Goal: Find specific page/section: Find specific page/section

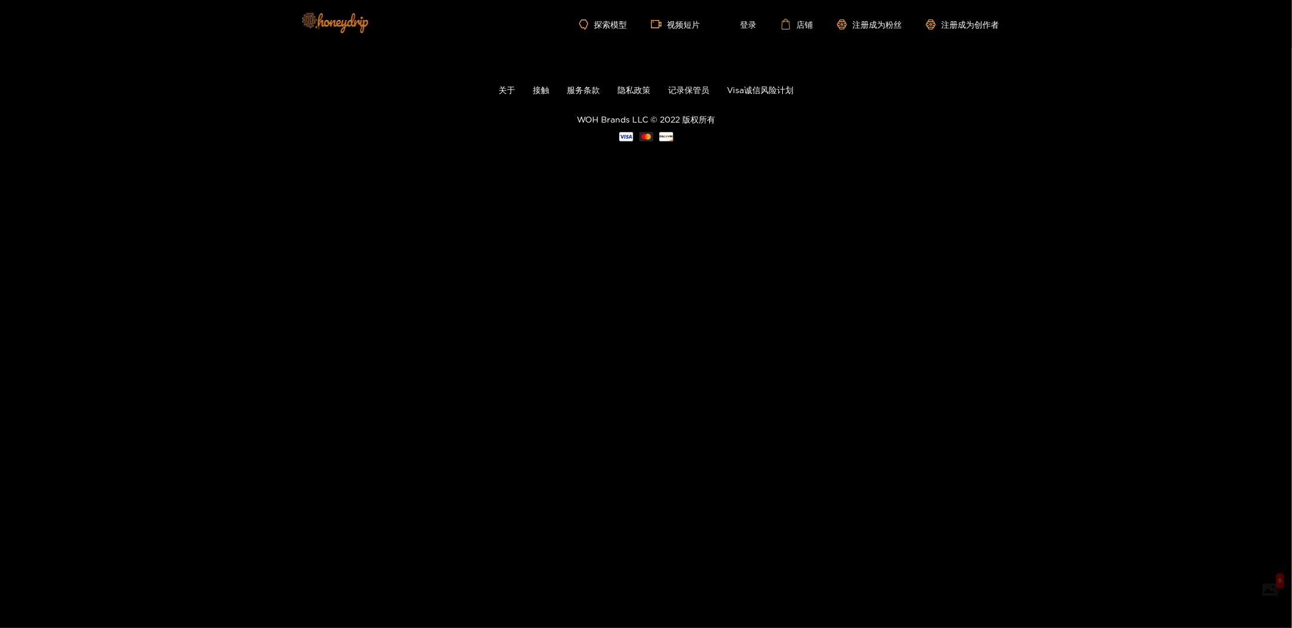
click at [341, 16] on img at bounding box center [334, 22] width 82 height 49
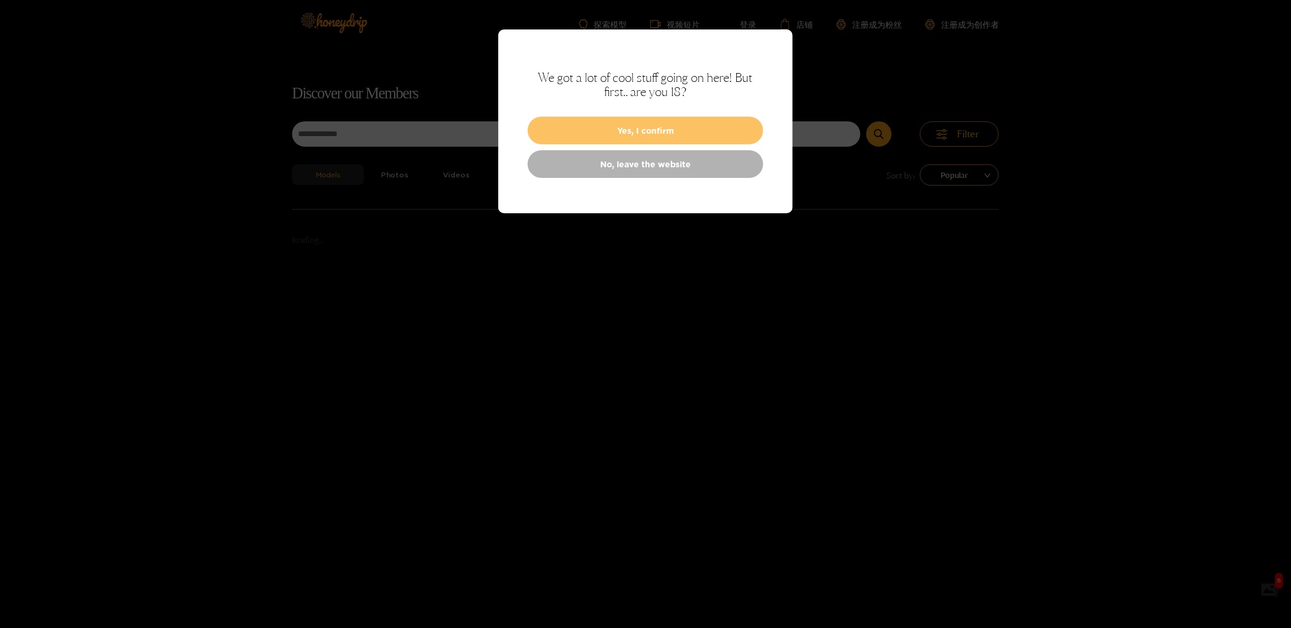
click at [615, 124] on button "Yes, I confirm" at bounding box center [646, 131] width 236 height 28
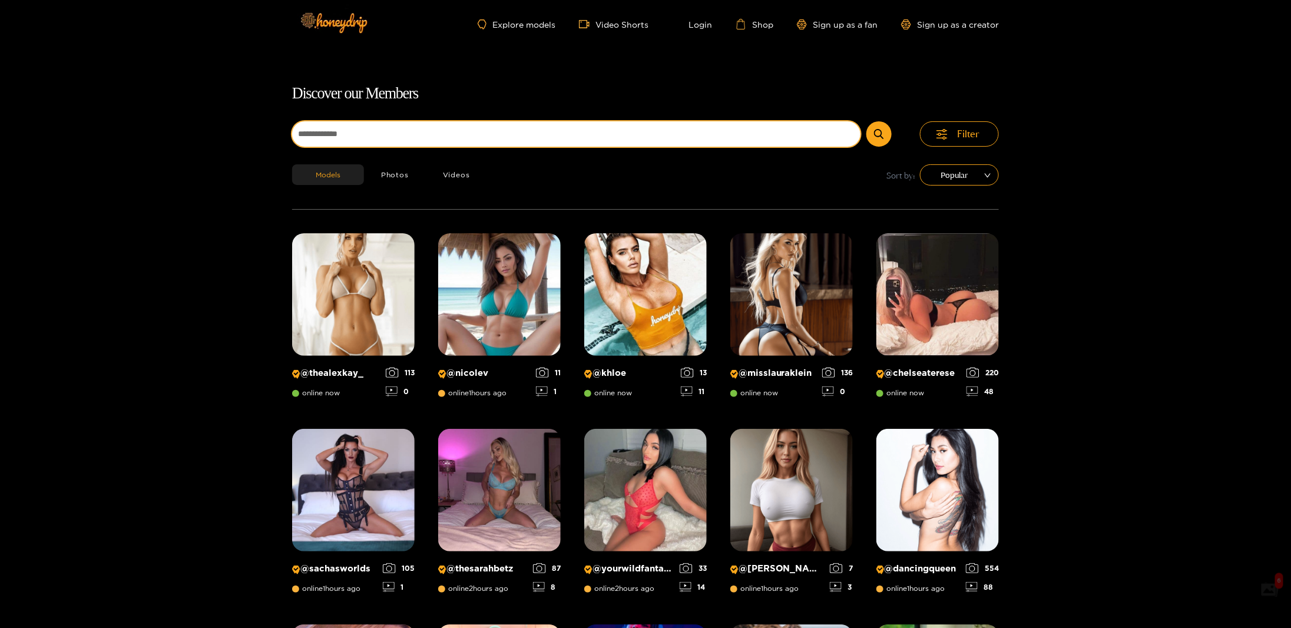
click at [353, 141] on input at bounding box center [576, 133] width 568 height 25
paste input "**********"
type input "**********"
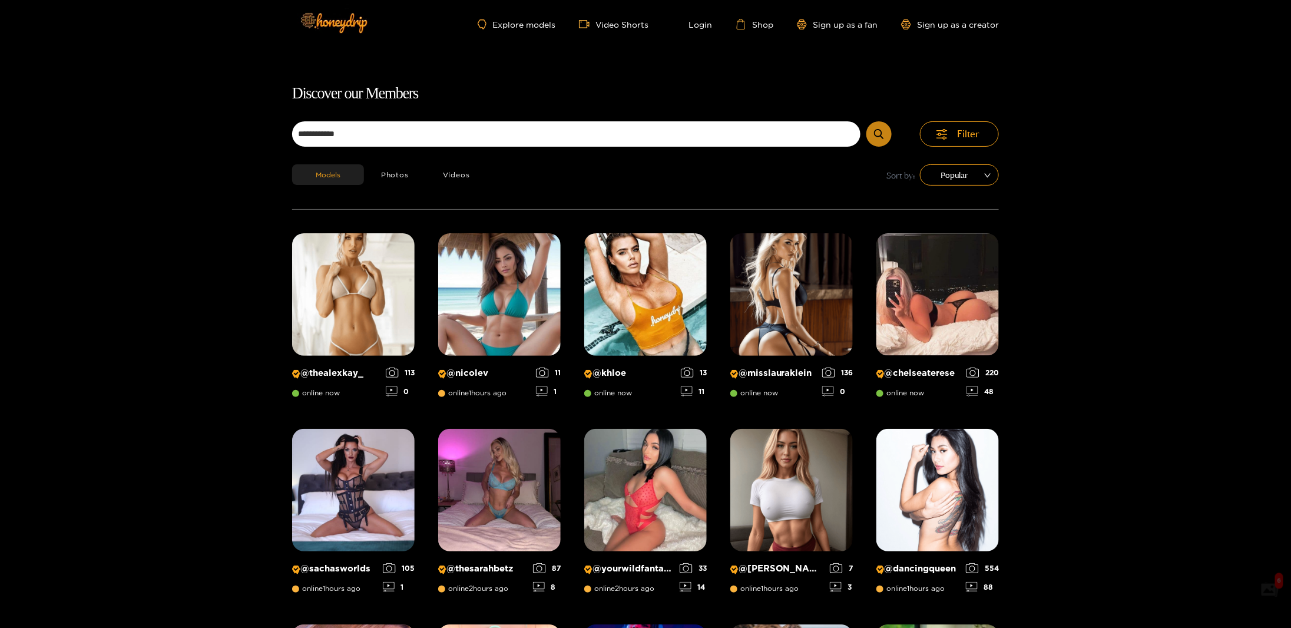
click at [879, 137] on icon "submit" at bounding box center [878, 134] width 9 height 10
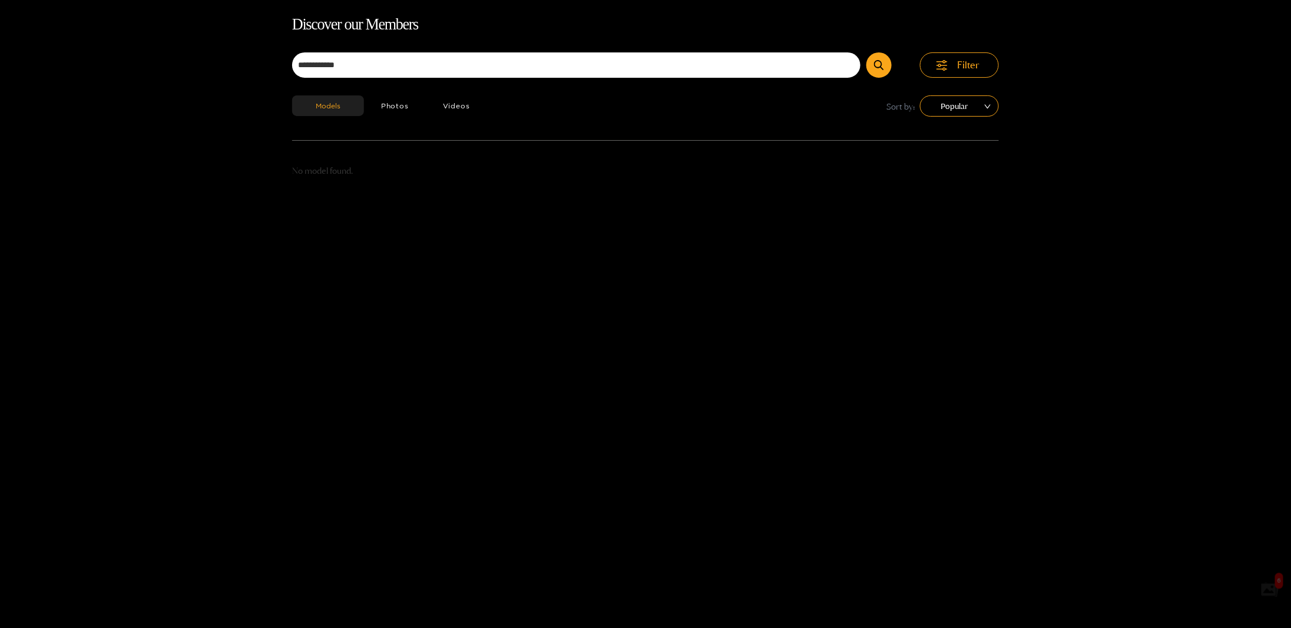
scroll to position [75, 0]
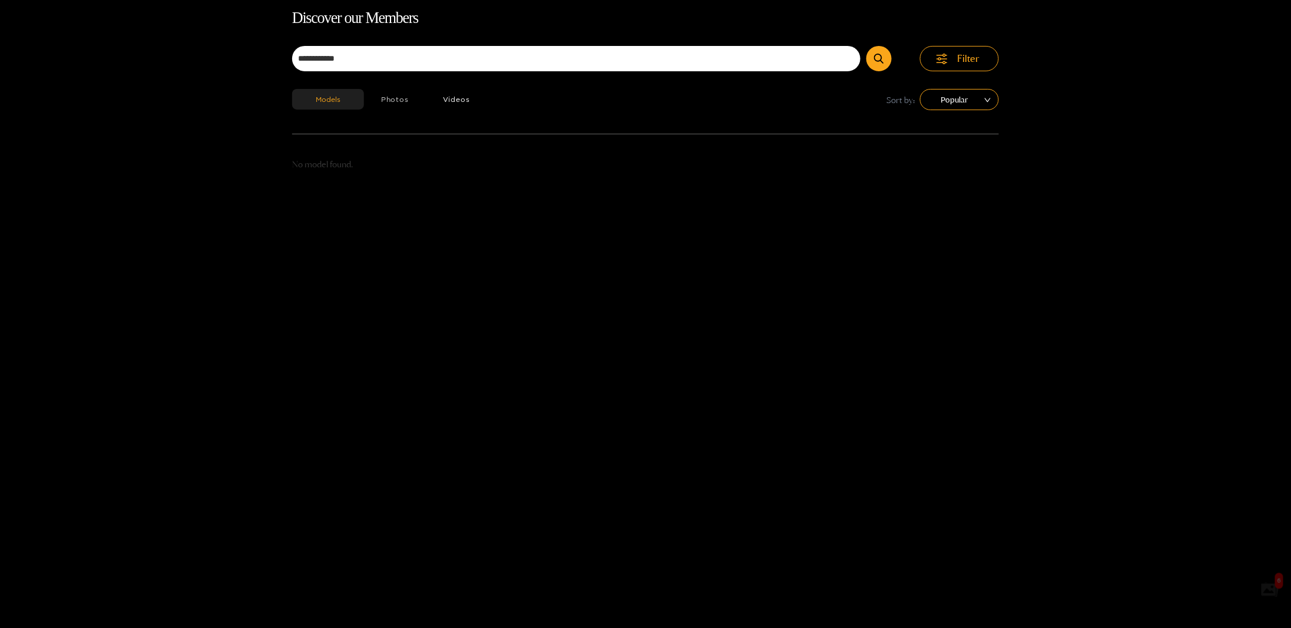
click at [382, 101] on button "Photos" at bounding box center [395, 99] width 62 height 21
click at [459, 108] on button "Videos" at bounding box center [456, 99] width 61 height 21
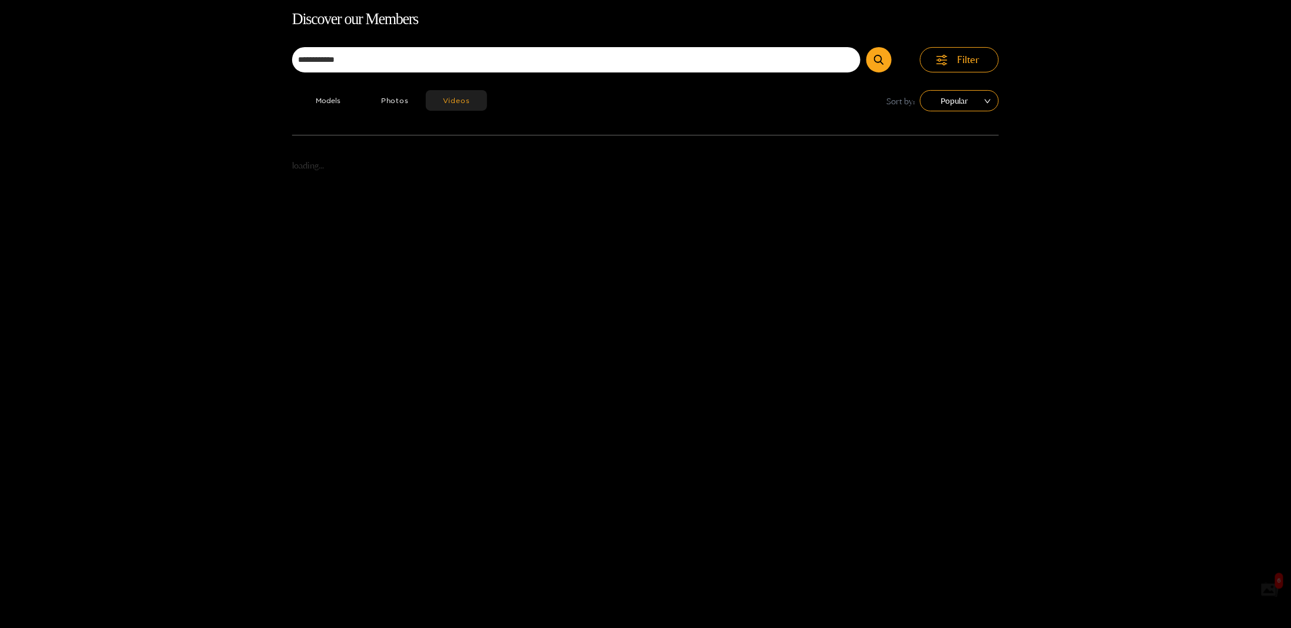
scroll to position [75, 0]
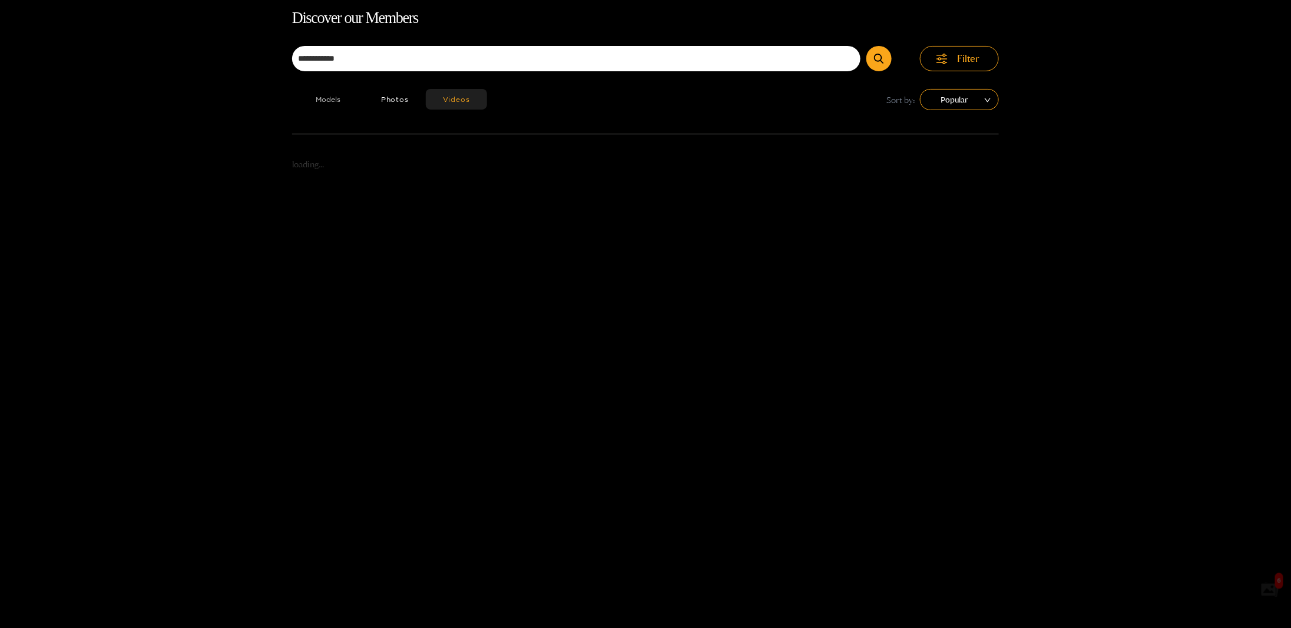
click at [339, 96] on button "Models" at bounding box center [328, 99] width 72 height 21
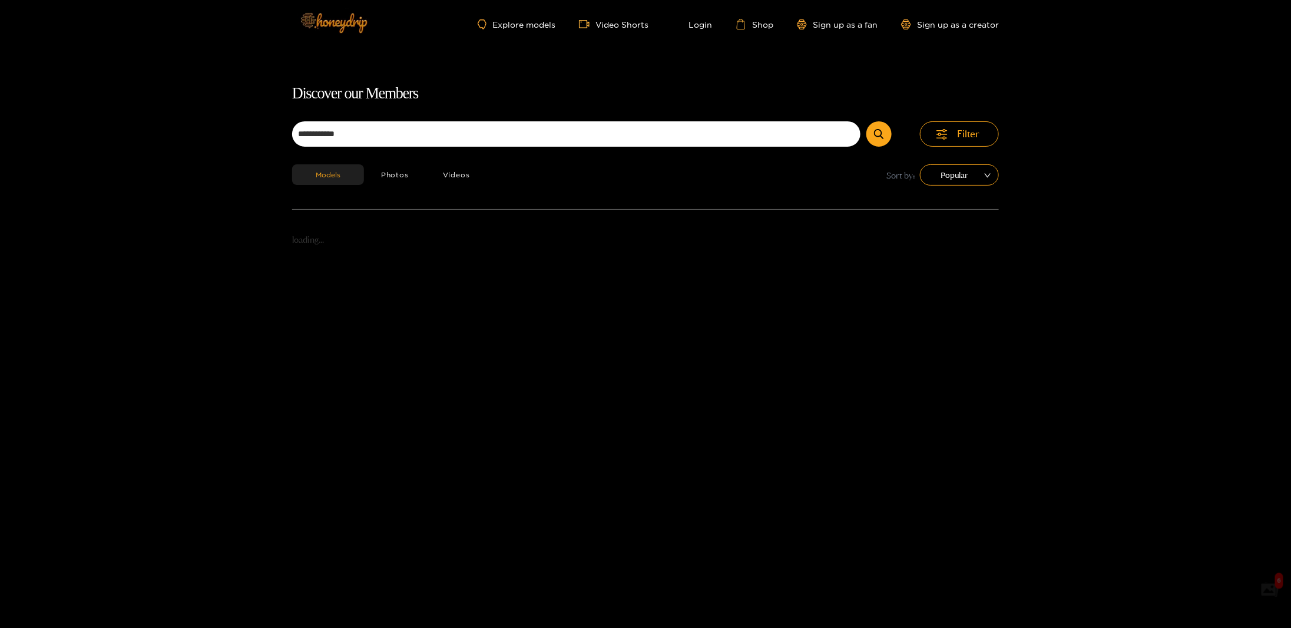
click at [340, 20] on img at bounding box center [333, 22] width 82 height 49
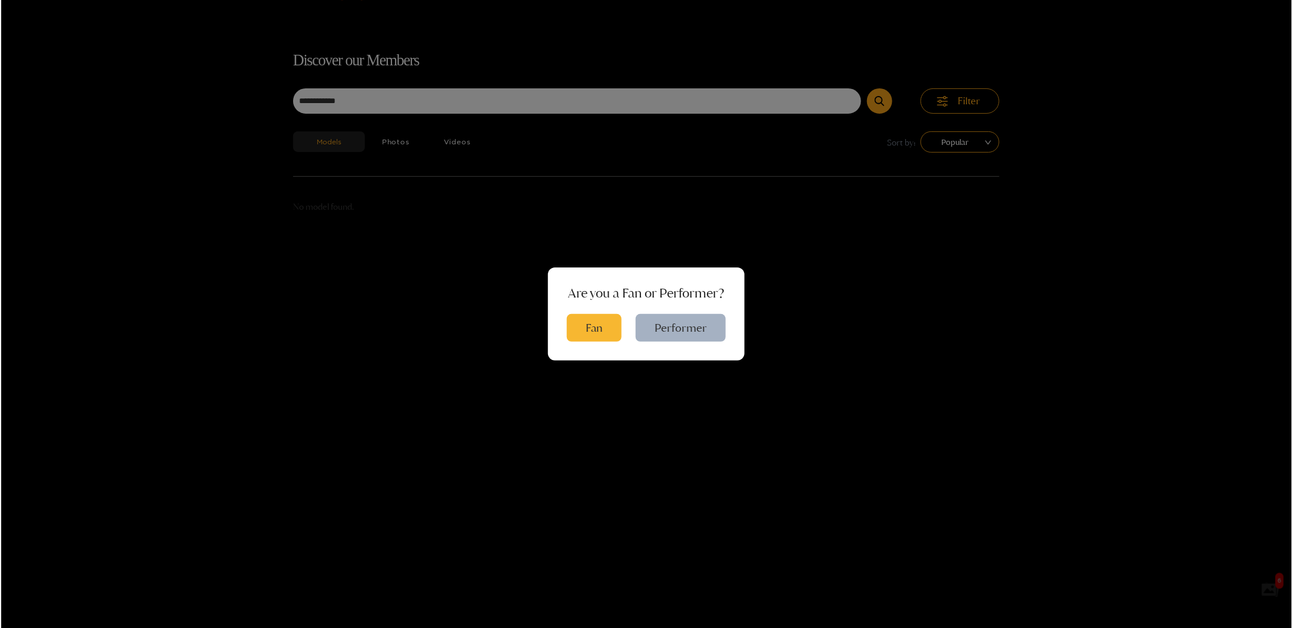
scroll to position [75, 0]
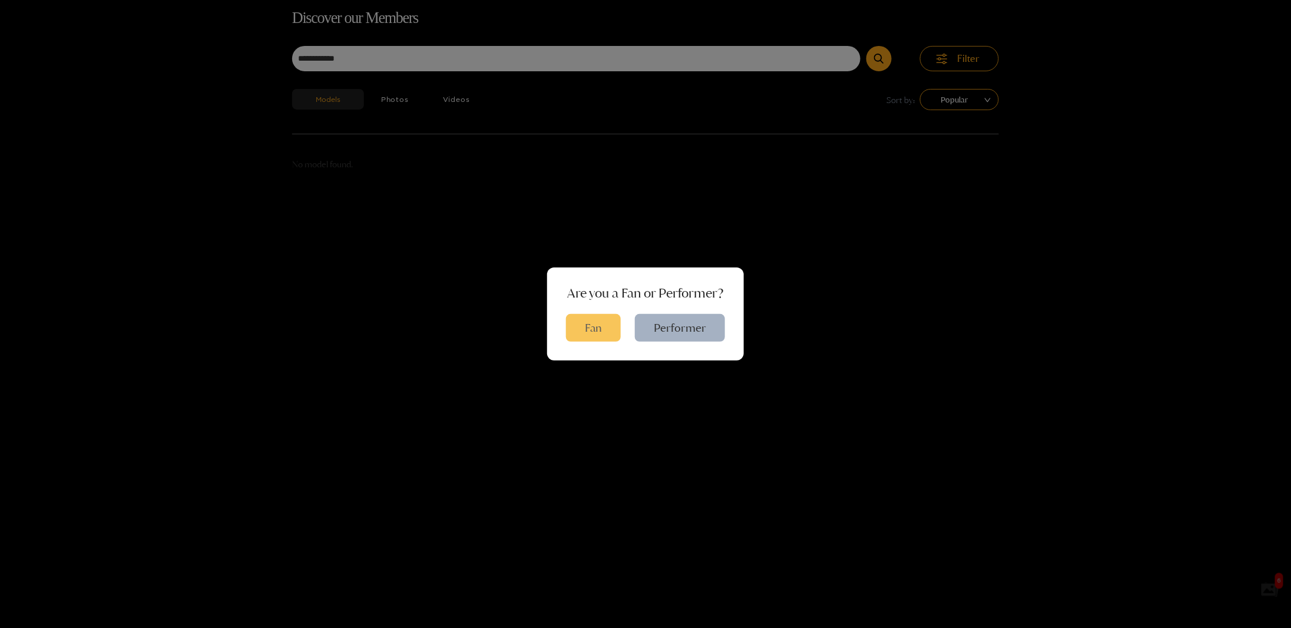
click at [592, 329] on button "Fan" at bounding box center [593, 328] width 55 height 28
